Goal: Ask a question: Seek information or help from site administrators or community

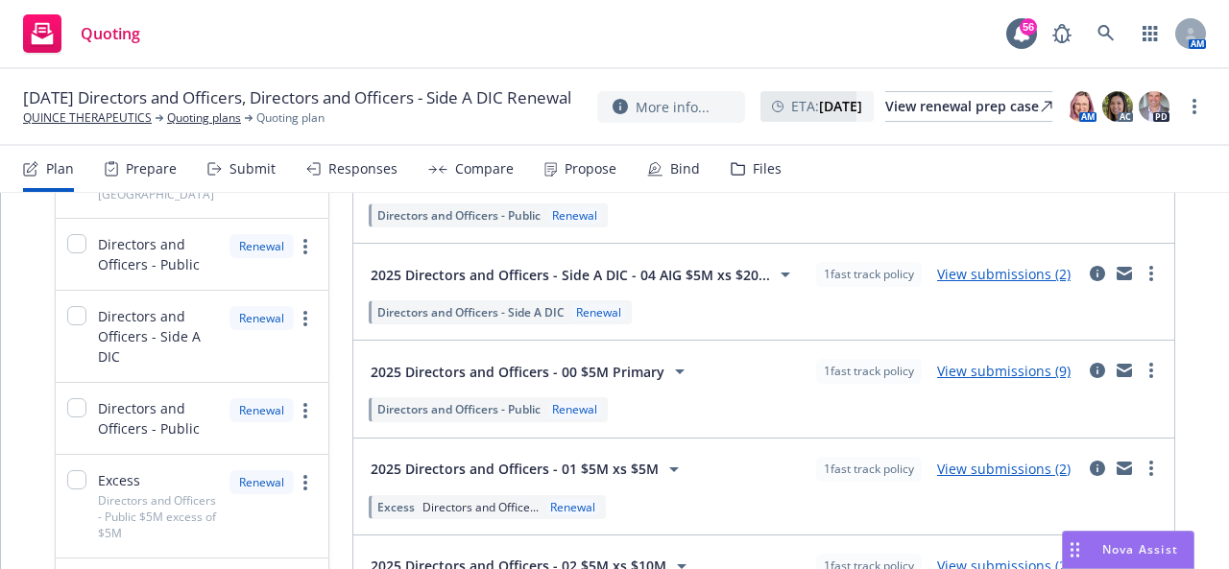
scroll to position [480, 0]
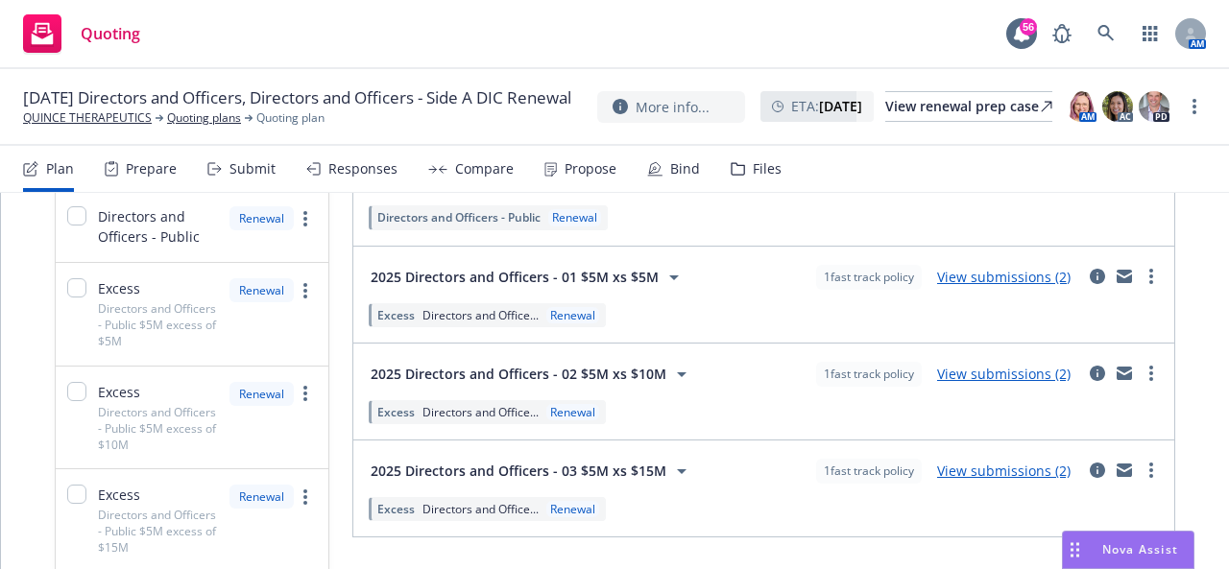
click at [1098, 552] on div "Nova Assist" at bounding box center [1140, 550] width 107 height 16
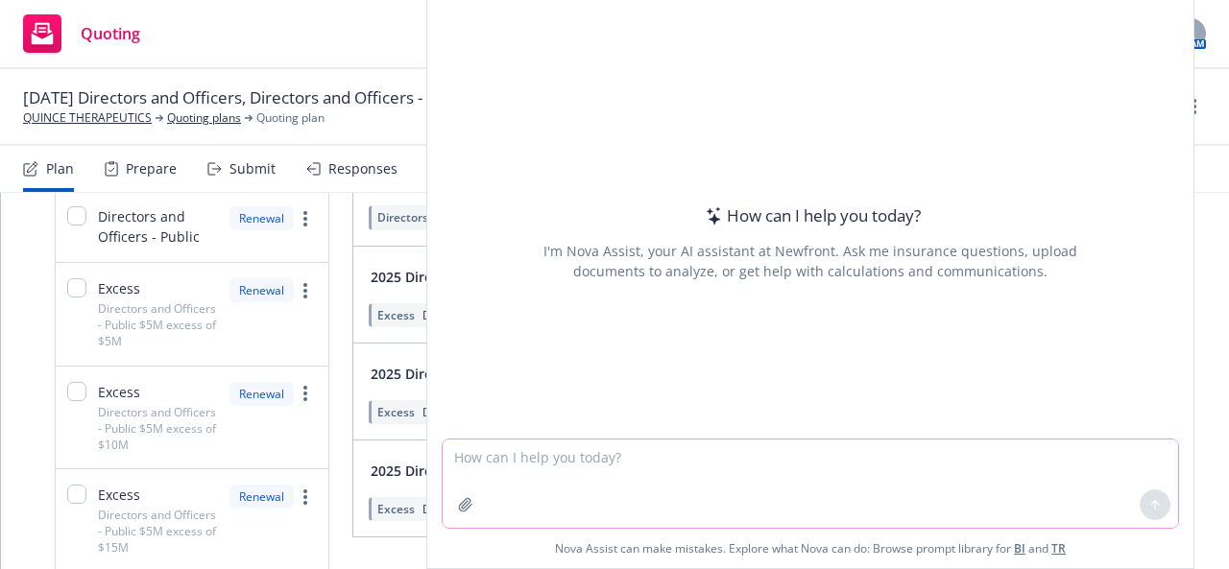
click at [596, 458] on textarea at bounding box center [811, 484] width 736 height 88
paste textarea "Compare the attached quotes (expiring vs renewal), specifically focusing in on …"
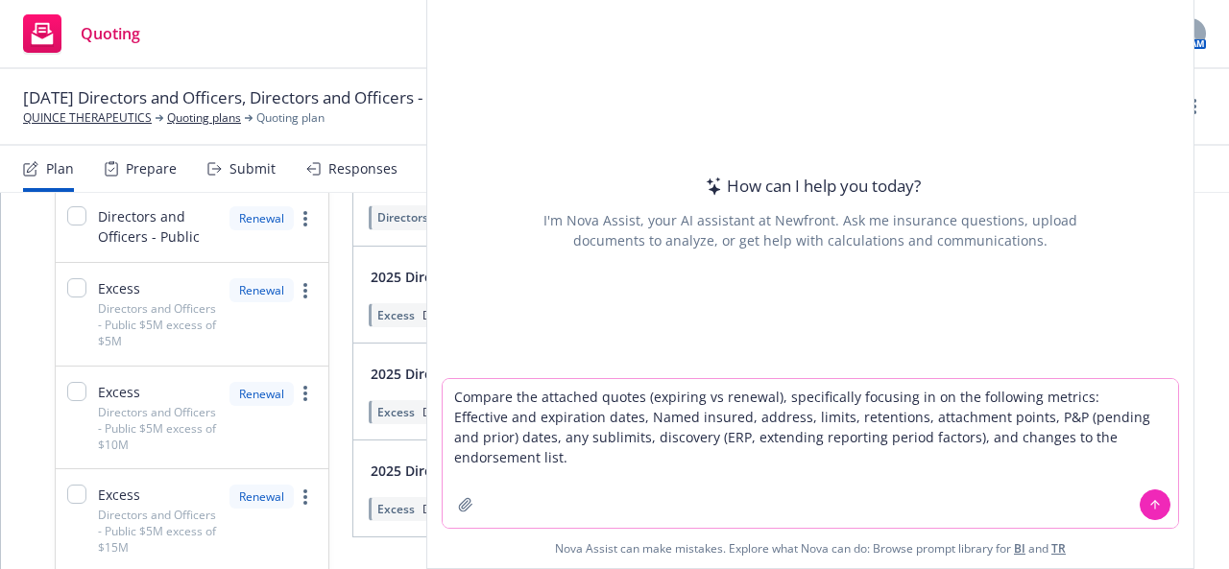
type textarea "Compare the attached quotes (expiring vs renewal), specifically focusing in on …"
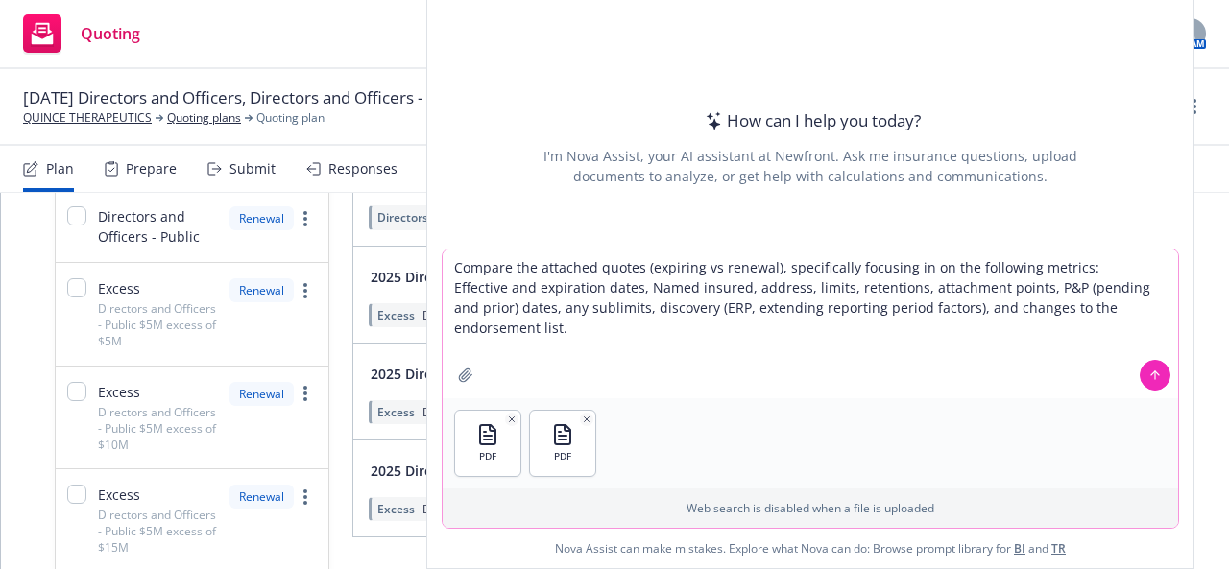
click at [1151, 375] on icon at bounding box center [1155, 374] width 8 height 4
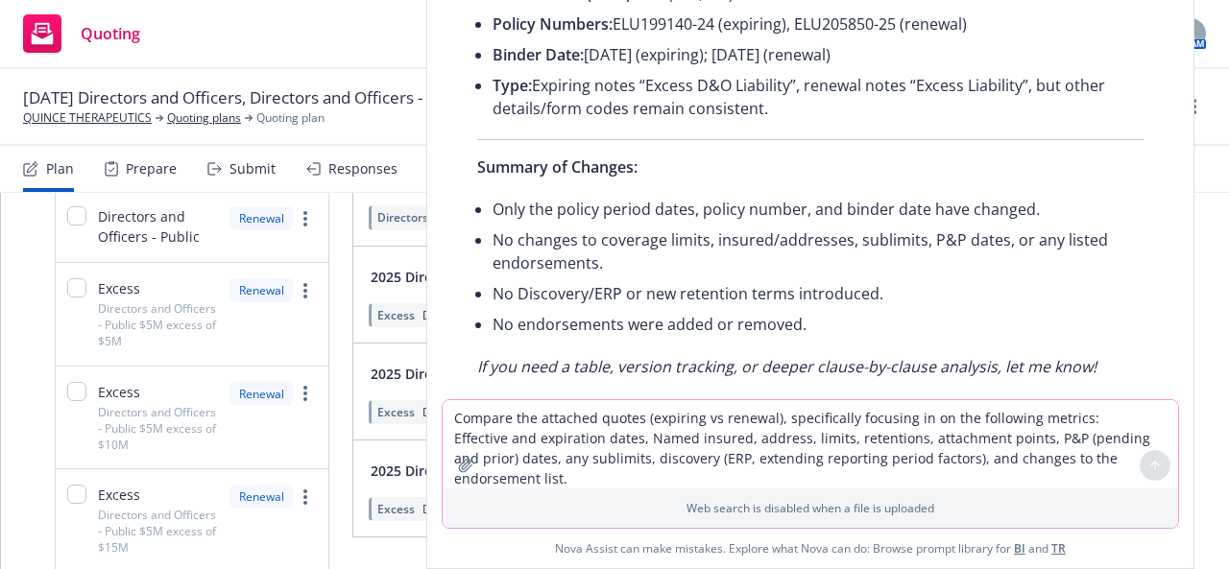
scroll to position [1392, 0]
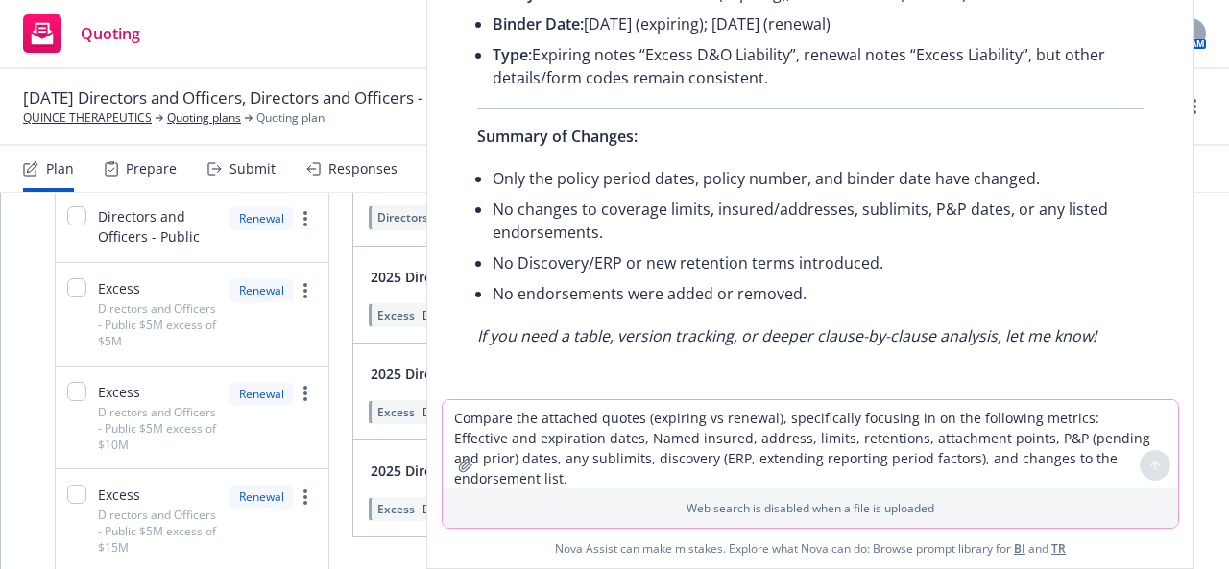
click at [598, 415] on textarea "Compare the attached quotes (expiring vs renewal), specifically focusing in on …" at bounding box center [811, 444] width 736 height 88
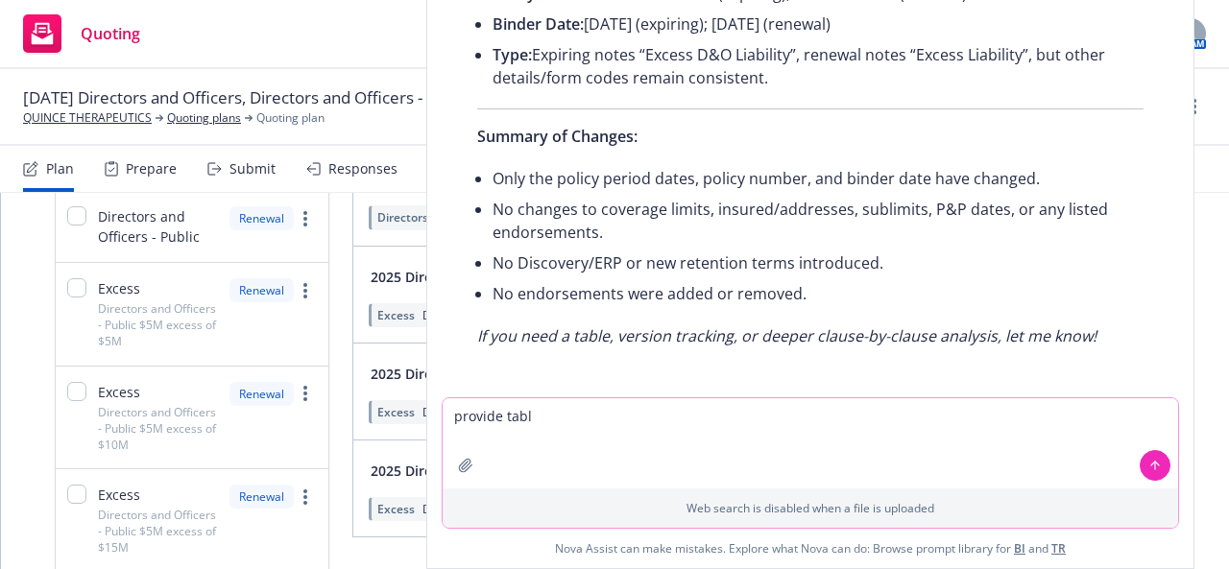
type textarea "provide table"
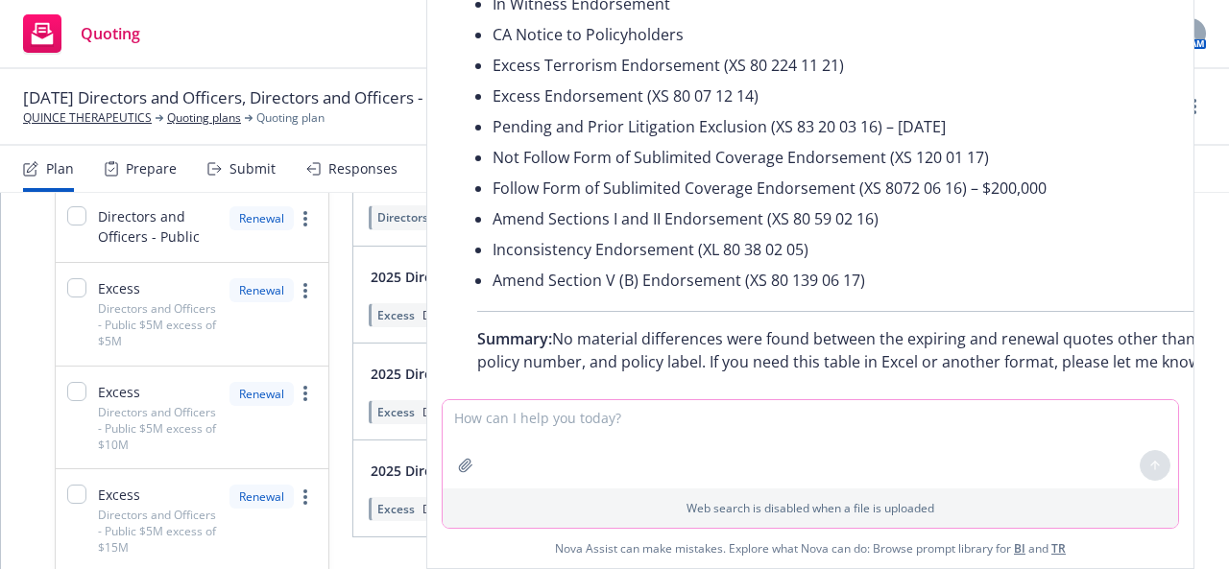
scroll to position [2850, 0]
